Goal: Task Accomplishment & Management: Manage account settings

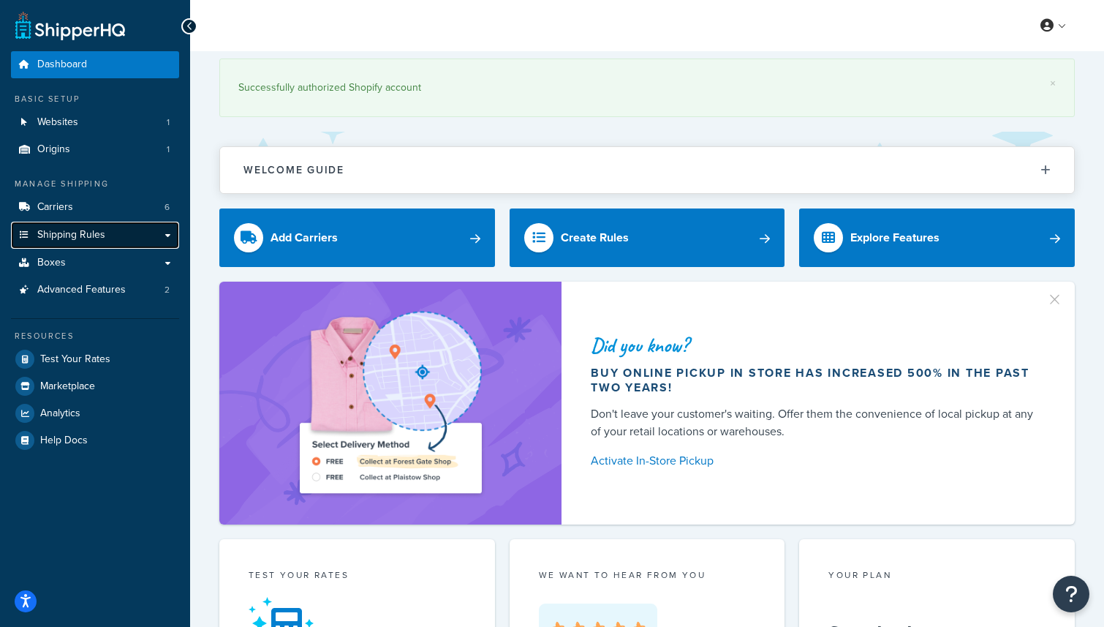
click at [171, 235] on link "Shipping Rules" at bounding box center [95, 235] width 168 height 27
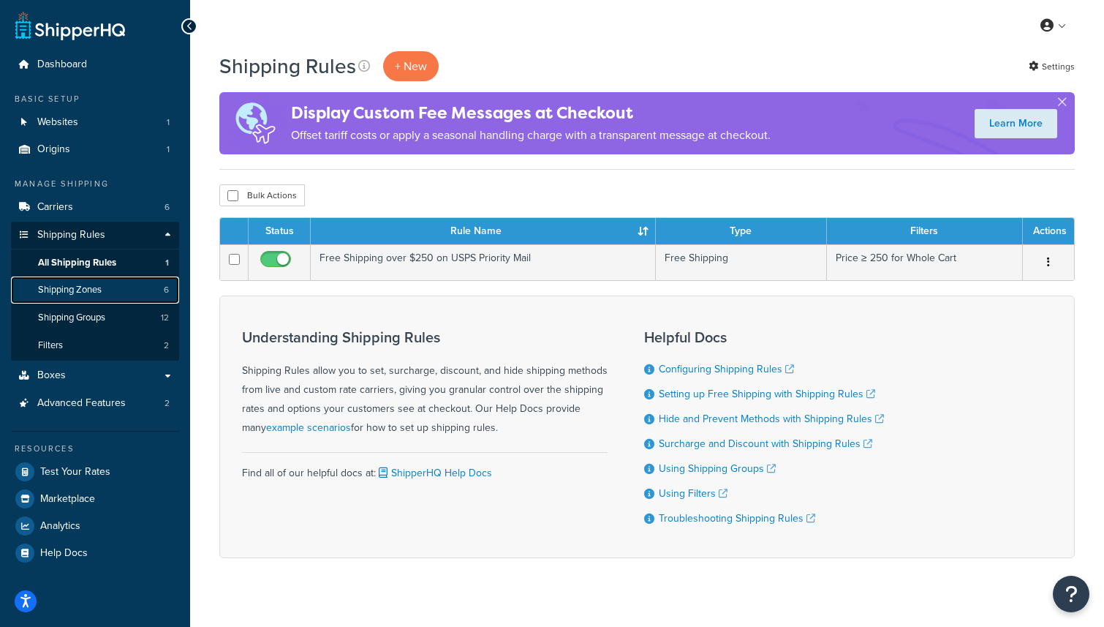
click at [67, 282] on link "Shipping Zones 6" at bounding box center [95, 289] width 168 height 27
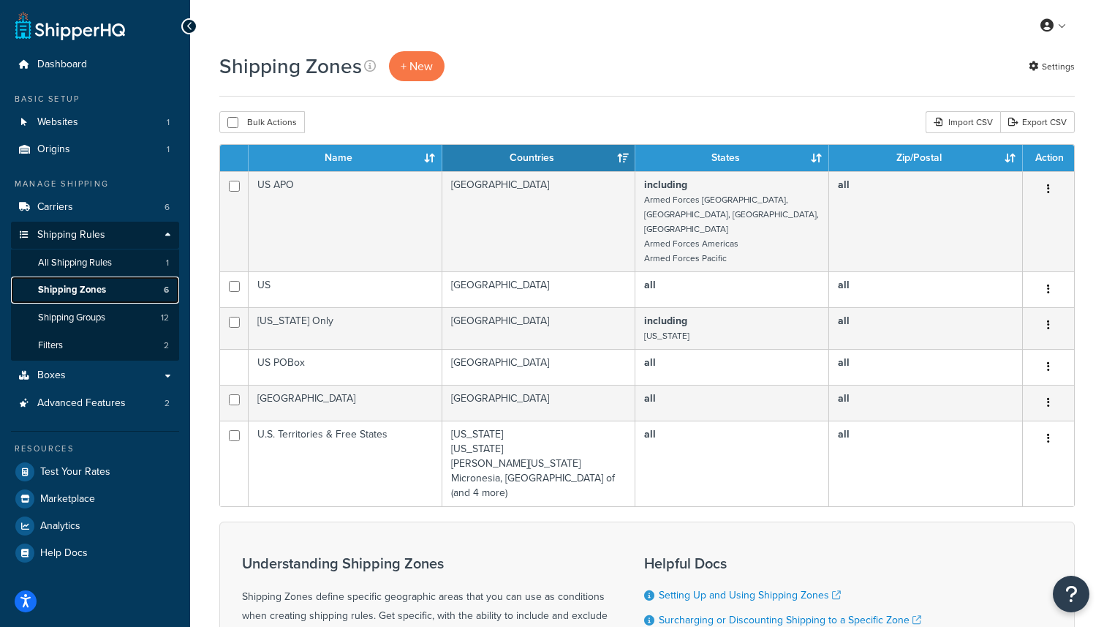
click at [77, 287] on span "Shipping Zones" at bounding box center [72, 290] width 68 height 12
click at [83, 310] on link "Shipping Groups 12" at bounding box center [95, 317] width 168 height 27
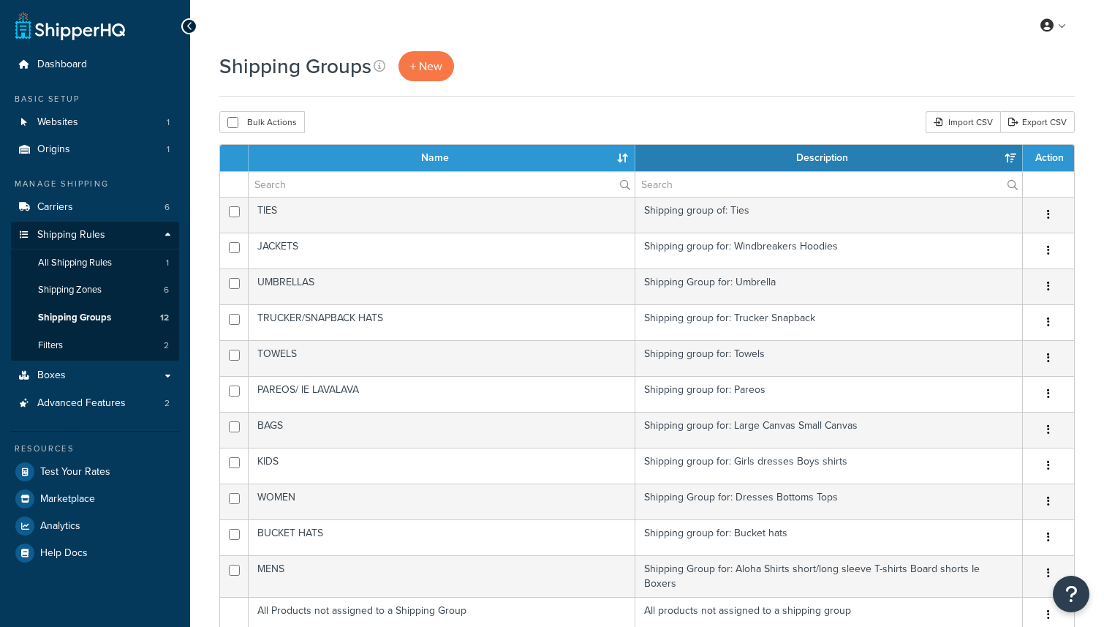
select select "15"
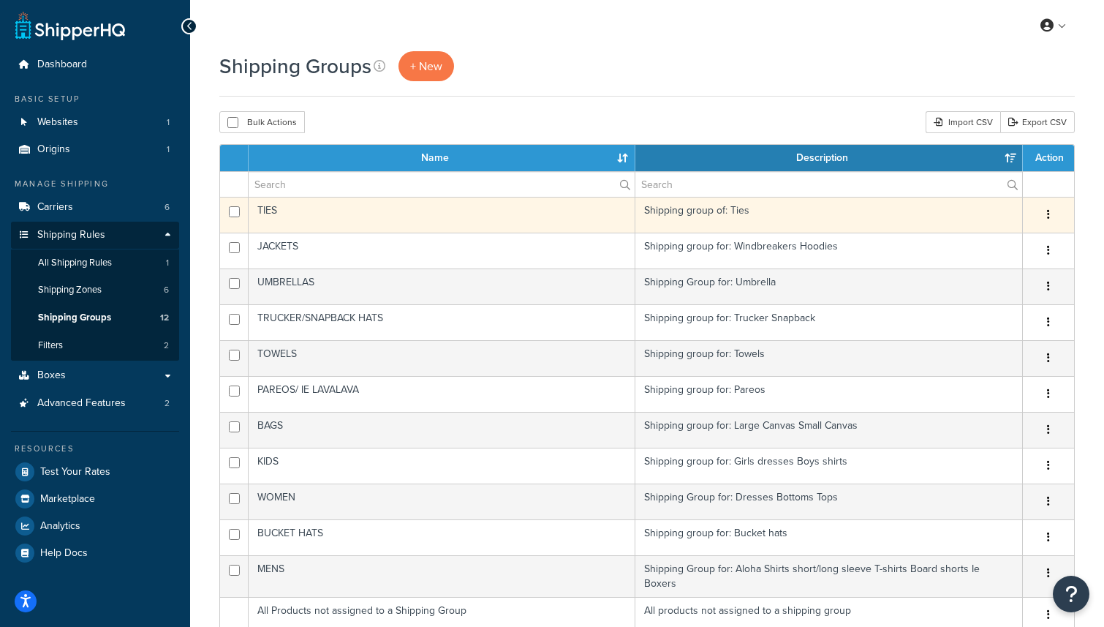
click at [526, 222] on td "TIES" at bounding box center [442, 215] width 387 height 36
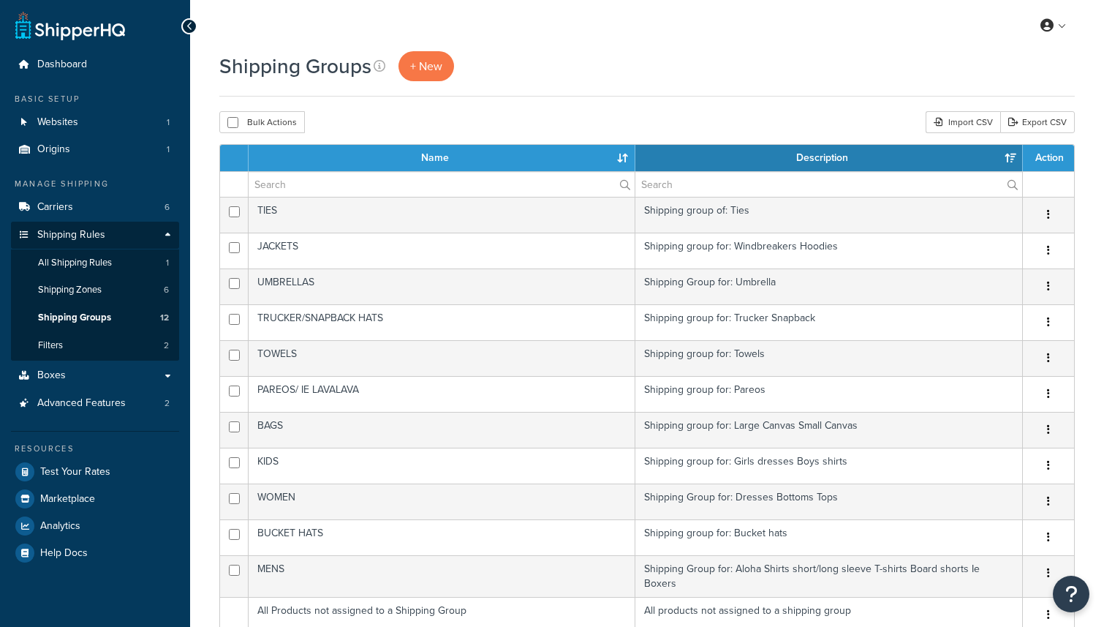
select select "15"
